Goal: Information Seeking & Learning: Compare options

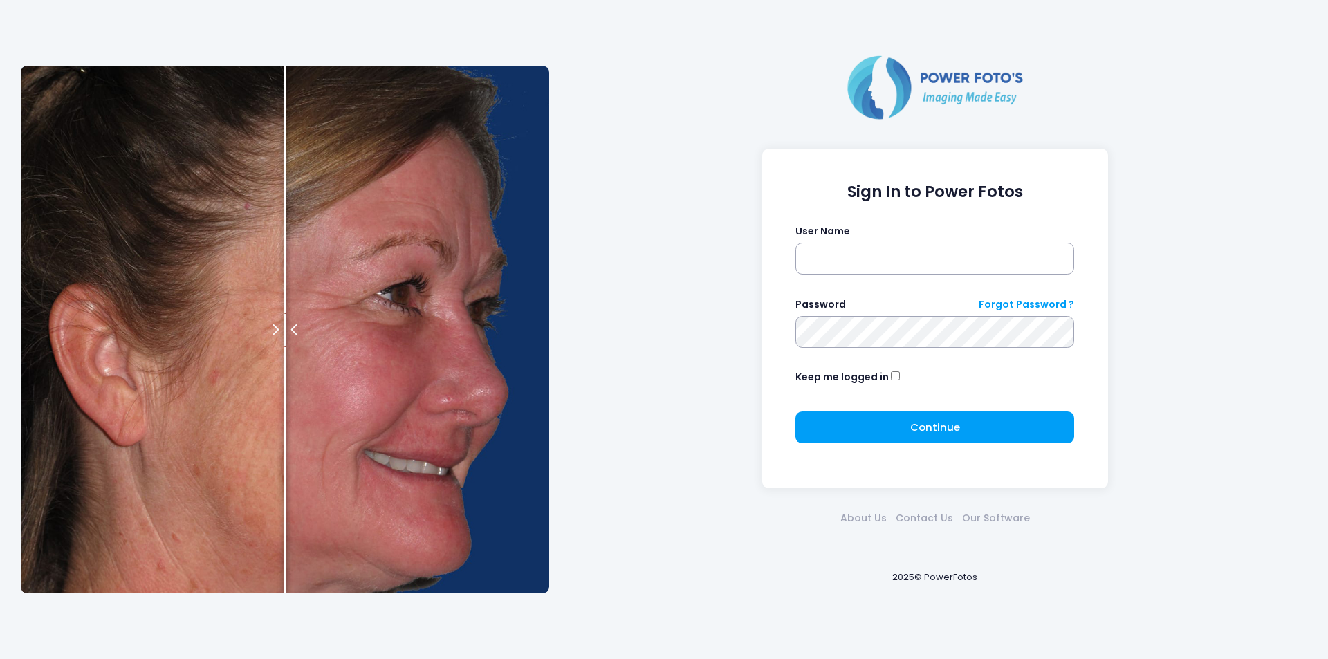
type input "*******"
click at [885, 430] on button "Continue Please wait..." at bounding box center [934, 428] width 279 height 32
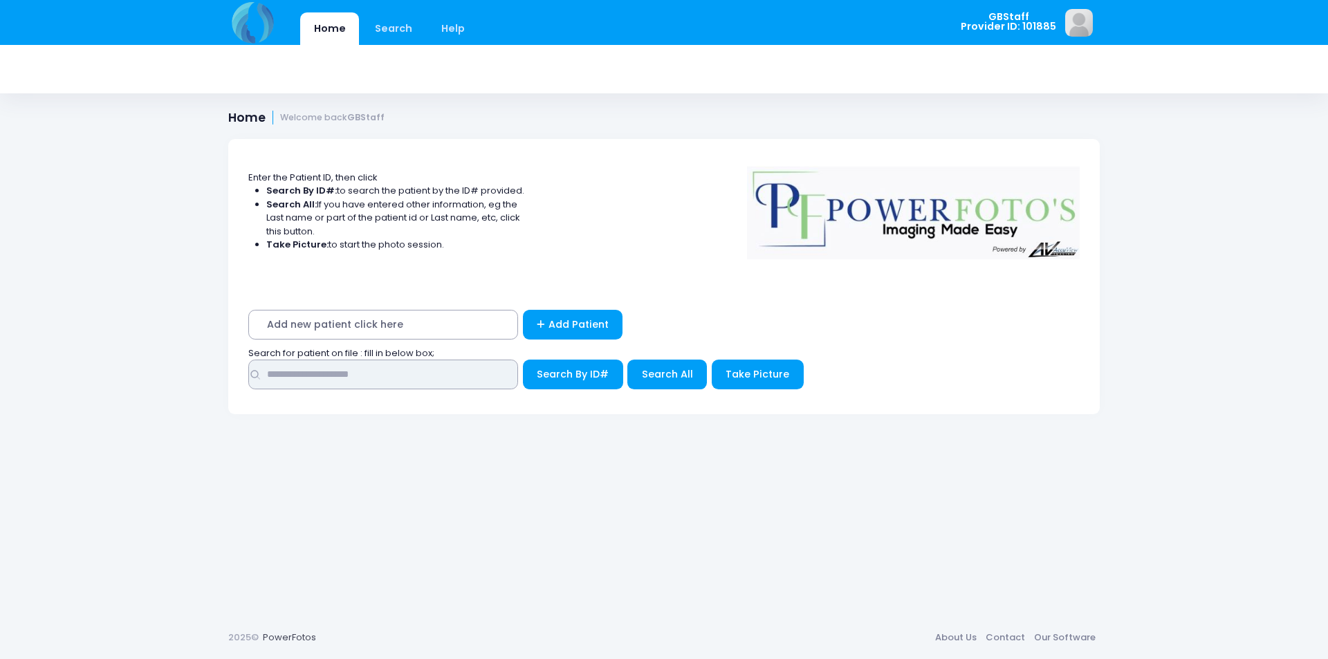
click at [315, 378] on input "text" at bounding box center [383, 375] width 270 height 30
type input "*****"
click at [563, 374] on span "Search By ID#" at bounding box center [573, 374] width 72 height 14
click at [566, 371] on span "Search By ID#" at bounding box center [573, 374] width 72 height 14
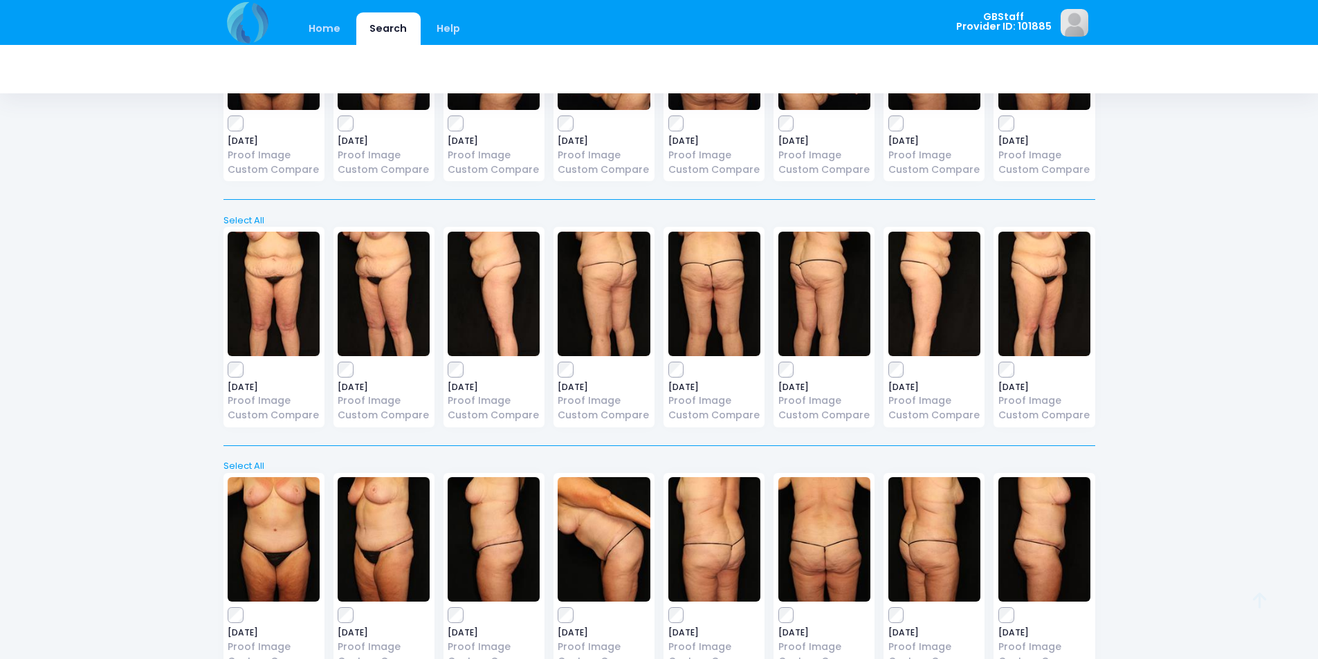
scroll to position [553, 0]
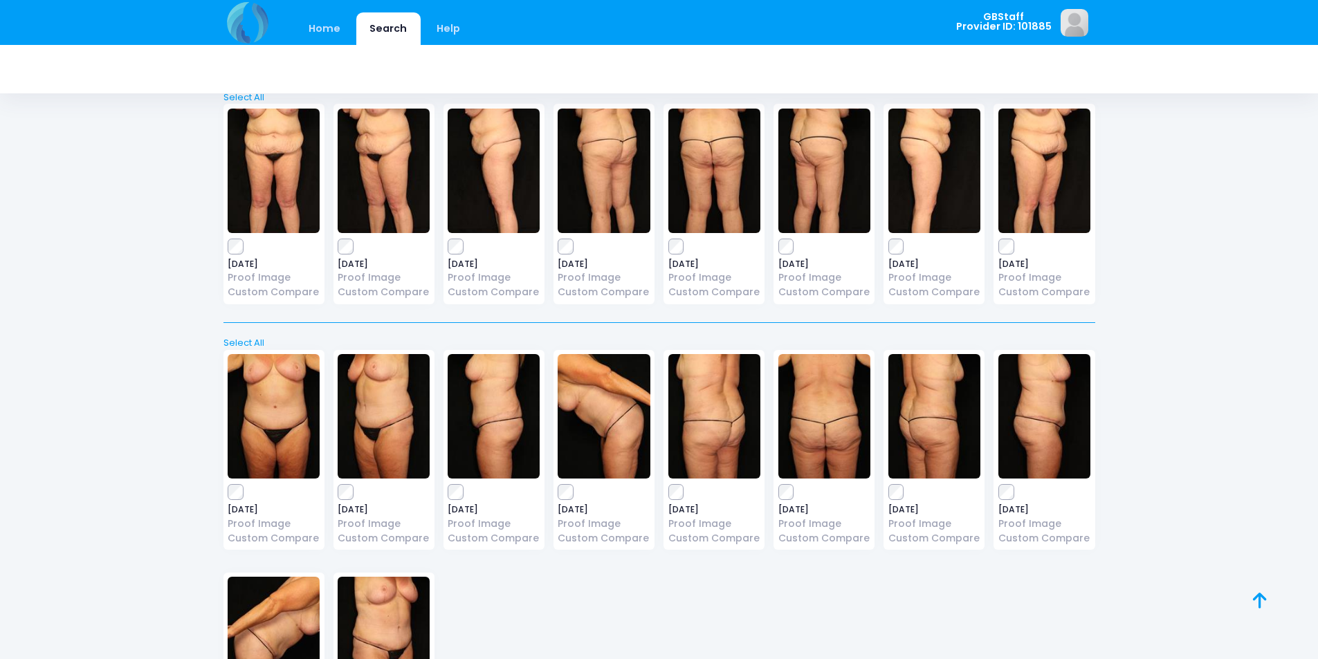
click at [240, 237] on div "[DATE] Proof Image Custom Compare" at bounding box center [273, 204] width 101 height 201
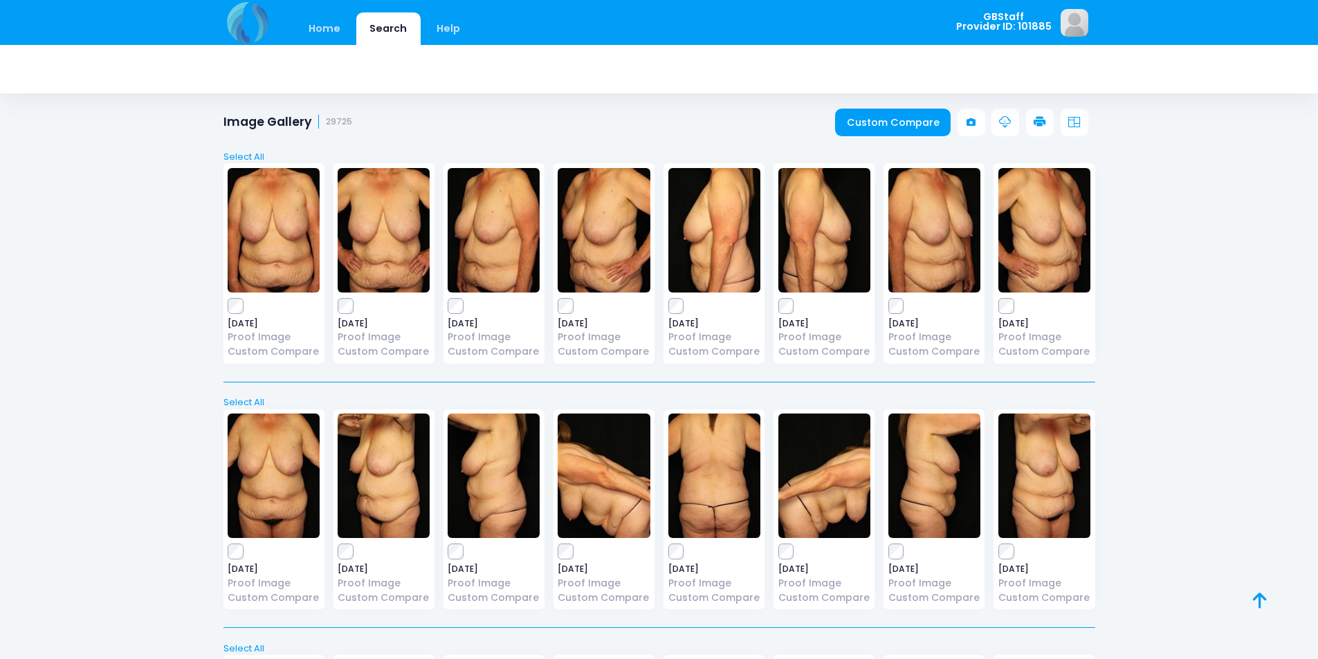
scroll to position [0, 0]
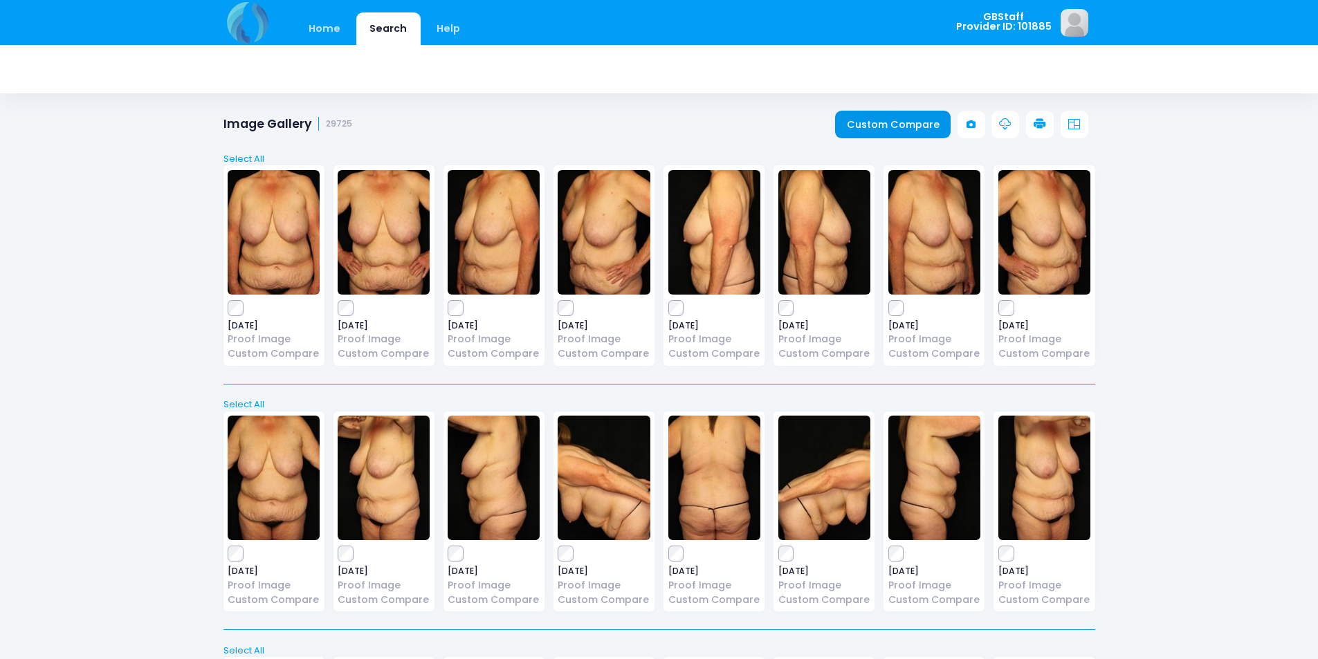
click at [920, 119] on link "Custom Compare" at bounding box center [893, 125] width 116 height 28
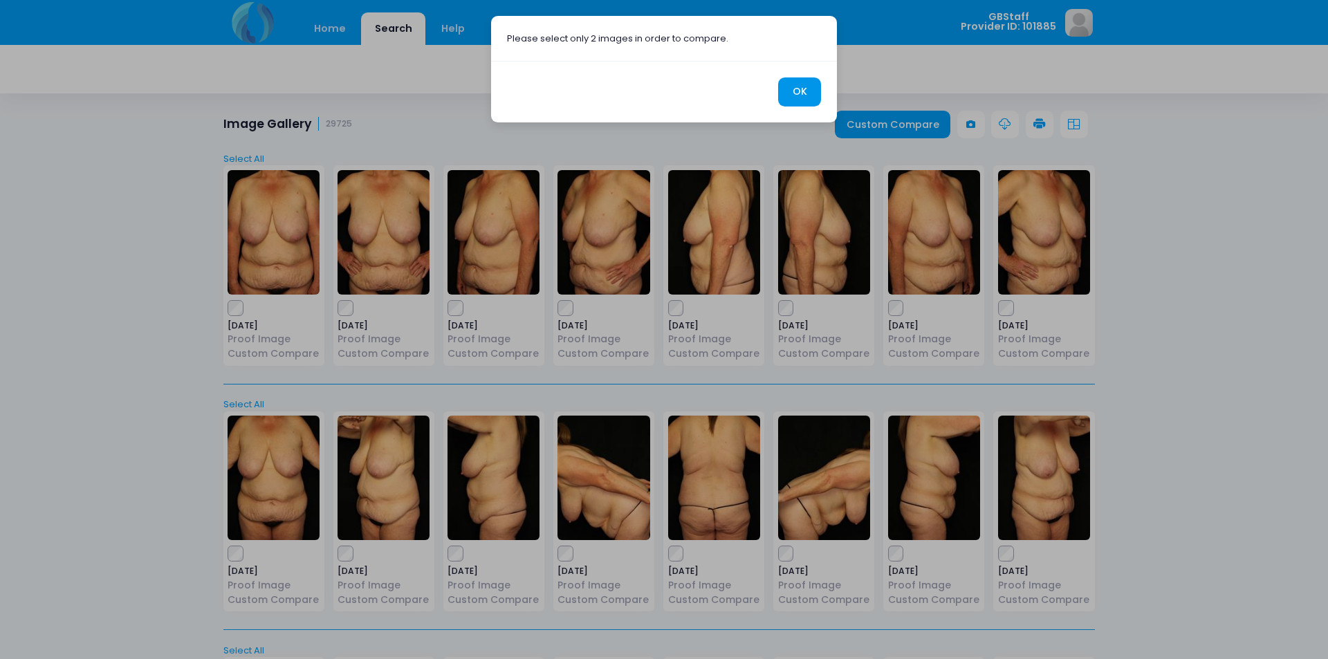
click at [793, 88] on button "OK" at bounding box center [799, 92] width 43 height 30
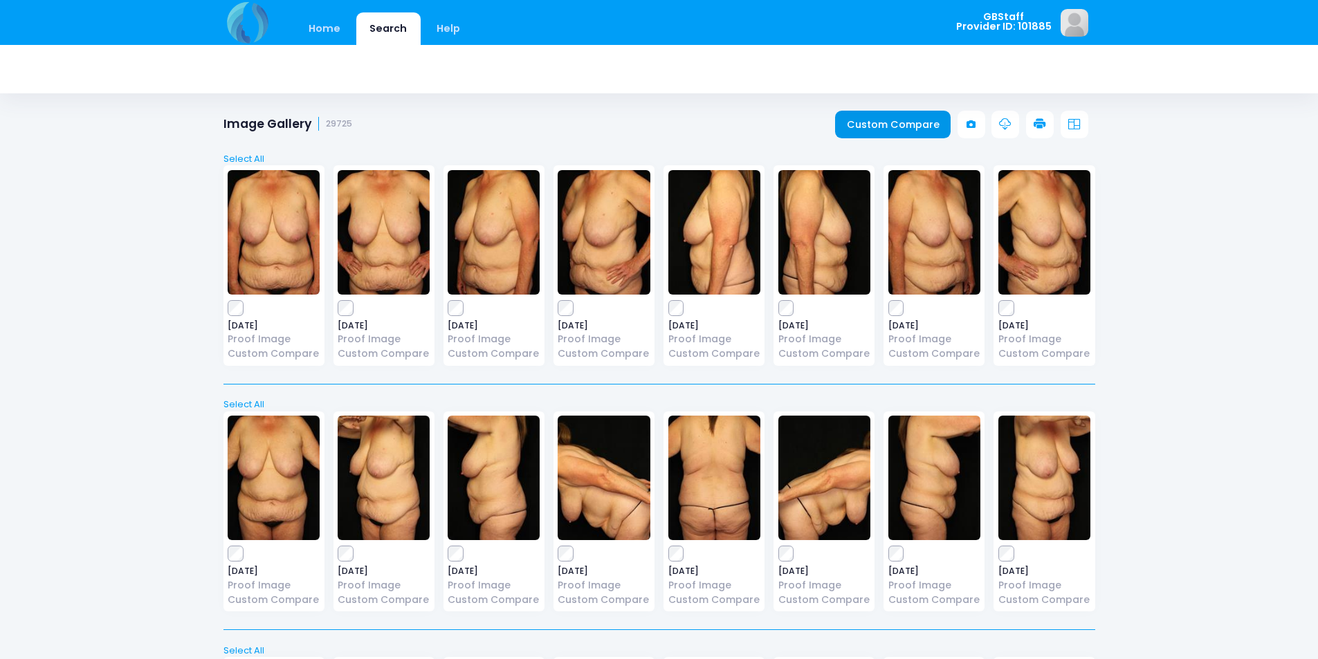
click at [878, 123] on link "Custom Compare" at bounding box center [893, 125] width 116 height 28
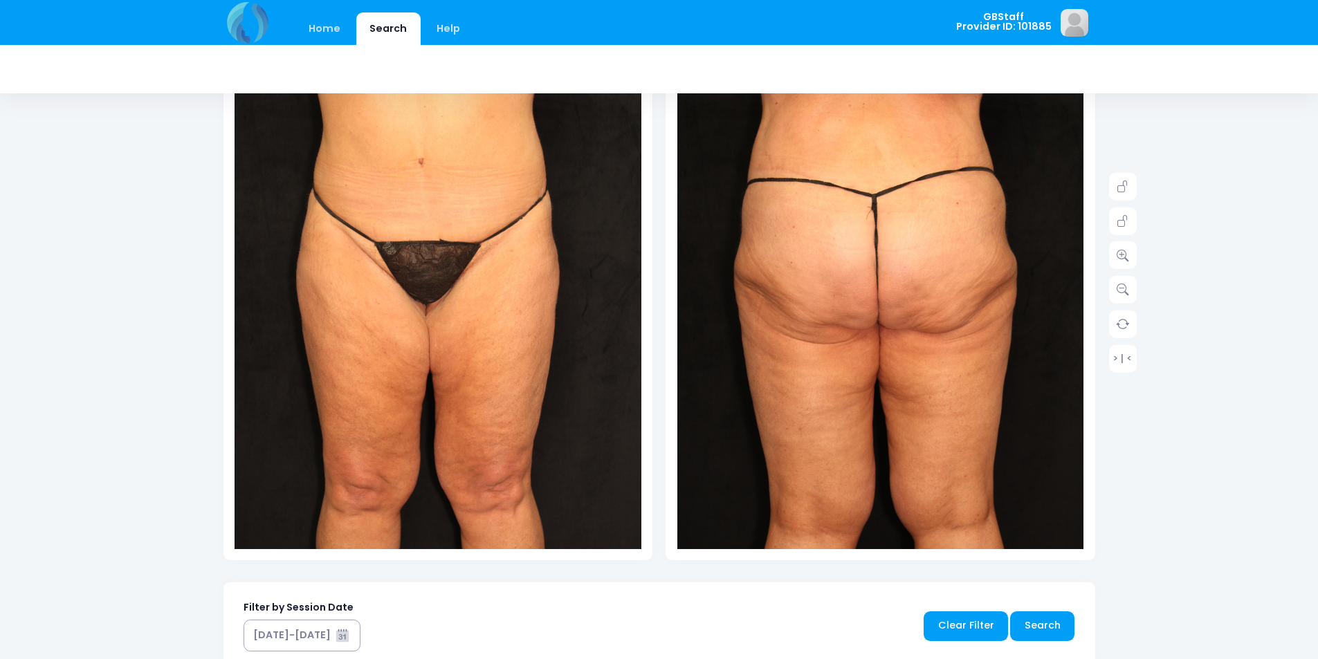
scroll to position [277, 0]
